Goal: Find specific page/section: Find specific page/section

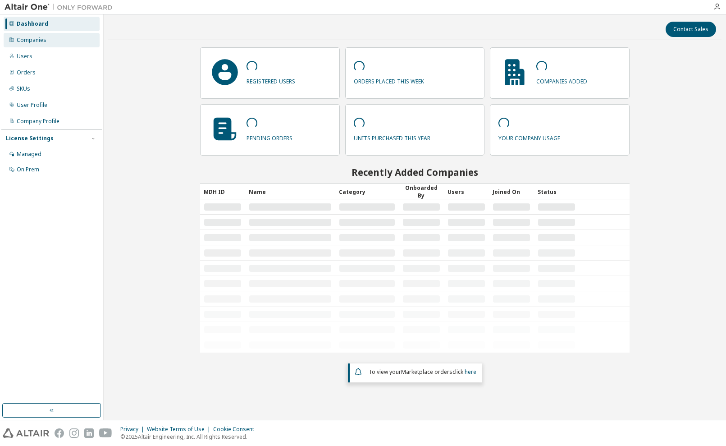
click at [37, 41] on div "Companies" at bounding box center [32, 40] width 30 height 7
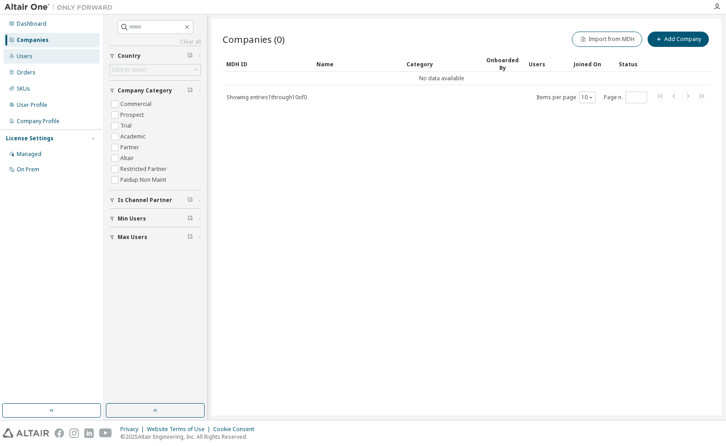
click at [31, 57] on div "Users" at bounding box center [25, 56] width 16 height 7
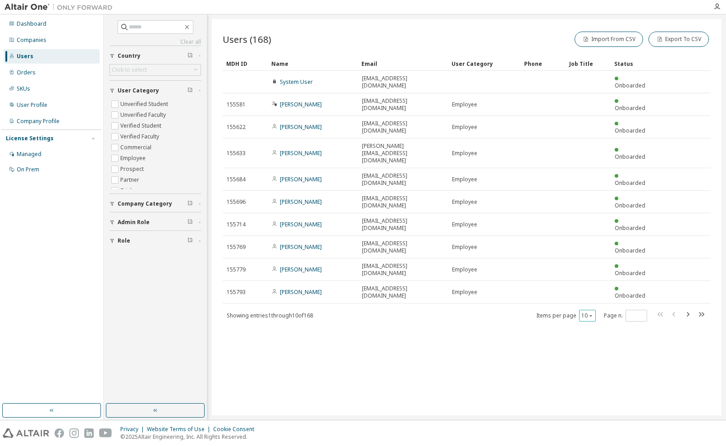
click at [588, 313] on icon "button" at bounding box center [590, 315] width 5 height 5
click at [588, 290] on div "100" at bounding box center [611, 291] width 72 height 11
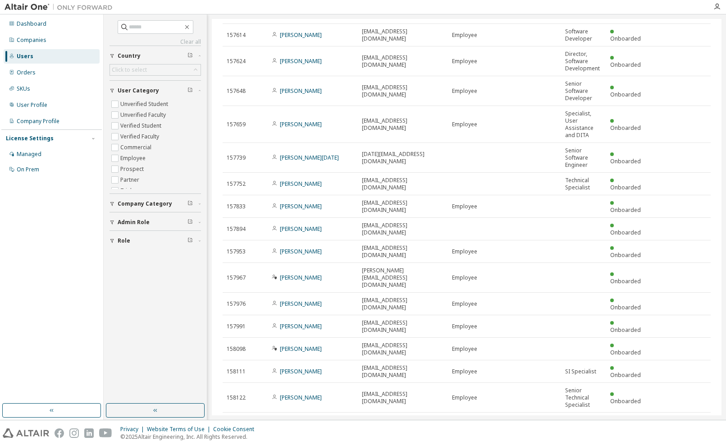
scroll to position [1576, 0]
type button "100"
